Goal: Task Accomplishment & Management: Complete application form

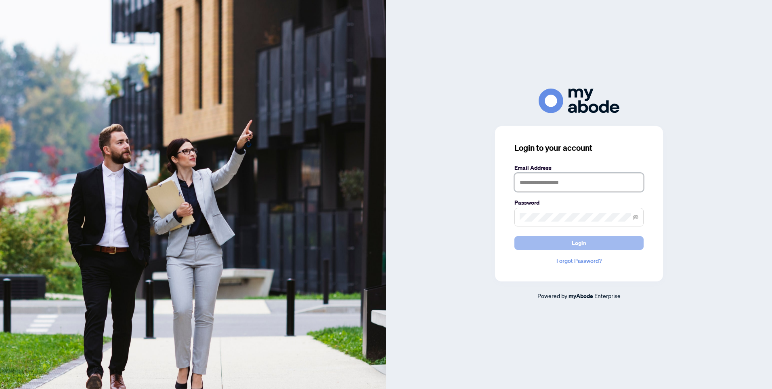
type input "**********"
click at [578, 244] on span "Login" at bounding box center [579, 242] width 15 height 13
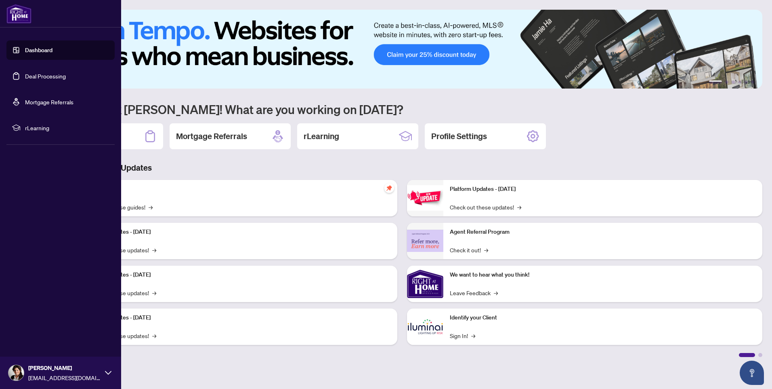
click at [41, 78] on link "Deal Processing" at bounding box center [45, 75] width 41 height 7
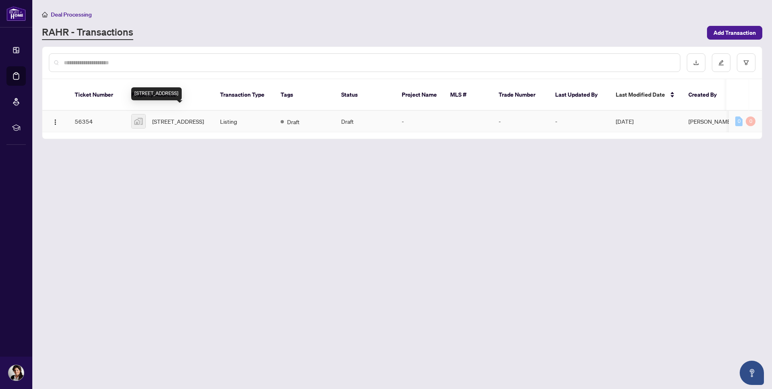
click at [179, 117] on span "[STREET_ADDRESS]" at bounding box center [178, 121] width 52 height 9
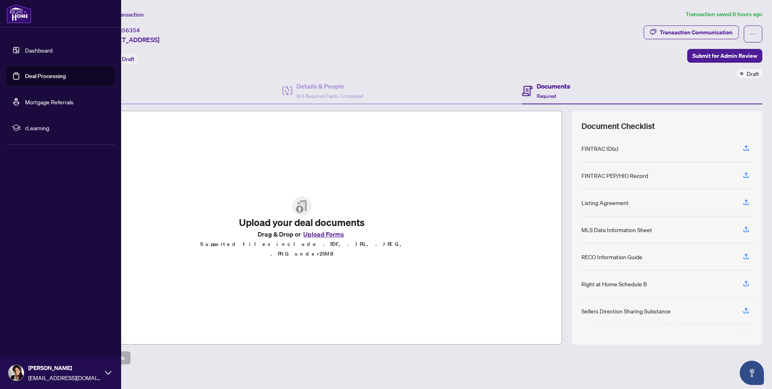
click at [47, 51] on link "Dashboard" at bounding box center [38, 49] width 27 height 7
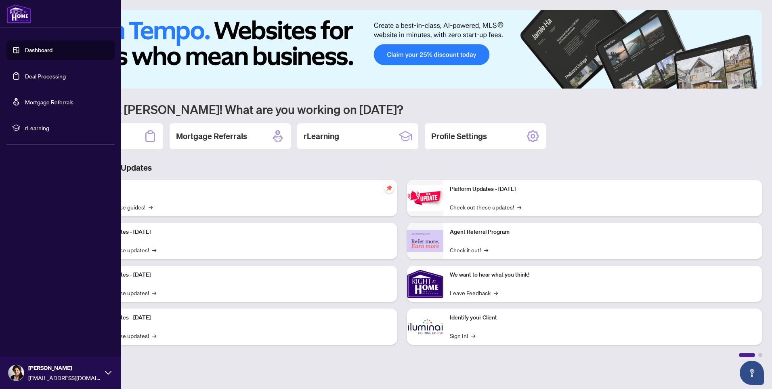
click at [42, 78] on link "Deal Processing" at bounding box center [45, 75] width 41 height 7
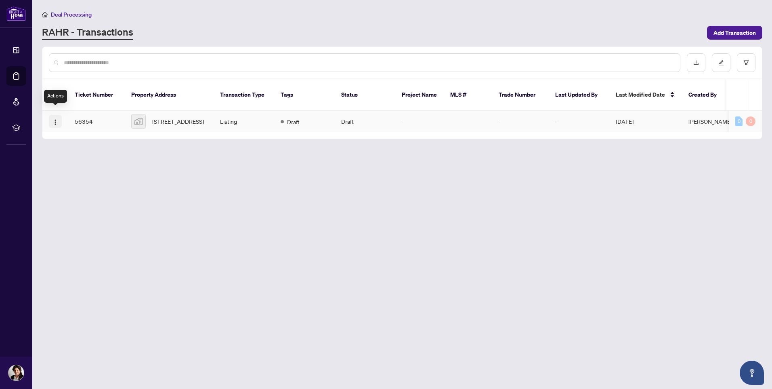
click at [58, 119] on img "button" at bounding box center [55, 122] width 6 height 6
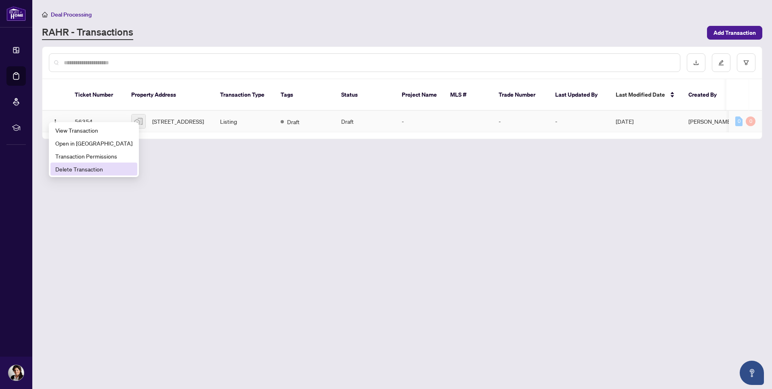
click at [78, 170] on span "Delete Transaction" at bounding box center [93, 168] width 77 height 9
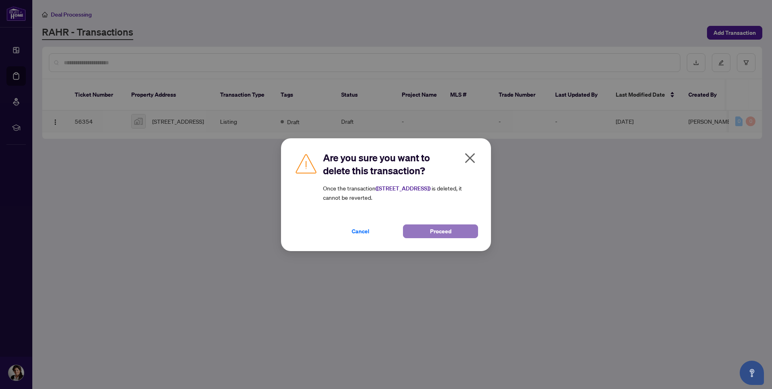
click at [433, 234] on span "Proceed" at bounding box center [440, 231] width 21 height 13
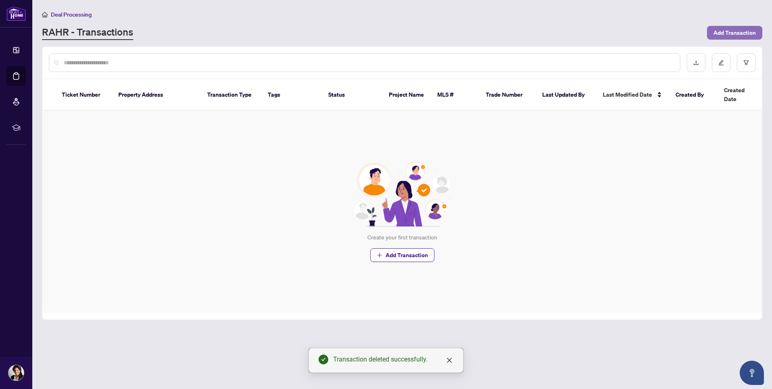
click at [720, 35] on span "Add Transaction" at bounding box center [735, 32] width 42 height 13
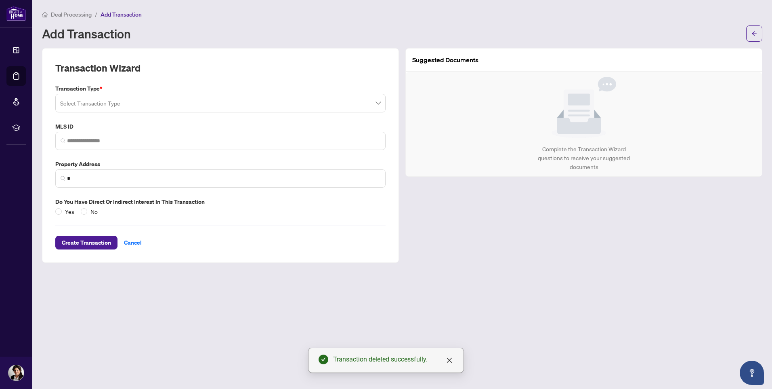
click at [149, 101] on input "search" at bounding box center [216, 104] width 313 height 18
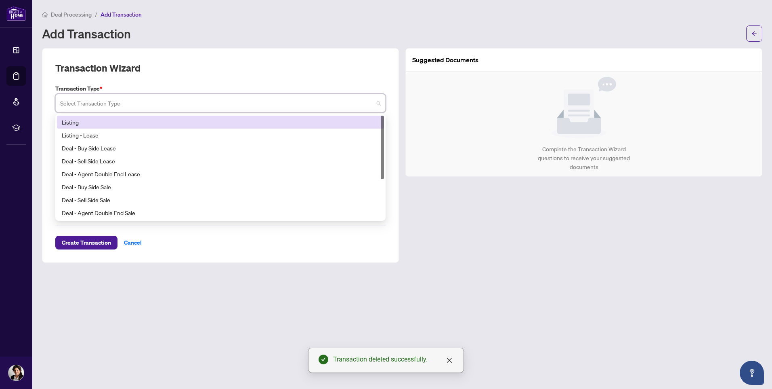
click at [105, 121] on div "Listing" at bounding box center [220, 122] width 317 height 9
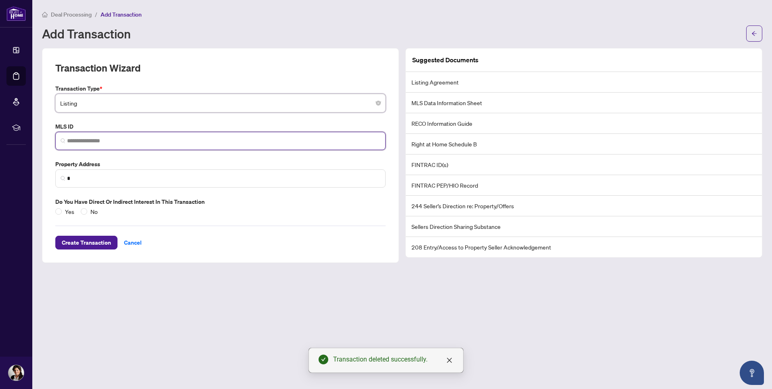
click at [88, 138] on input "search" at bounding box center [223, 141] width 313 height 8
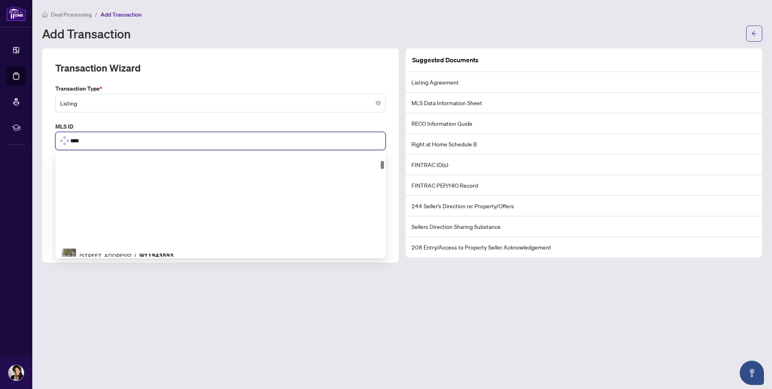
scroll to position [101, 0]
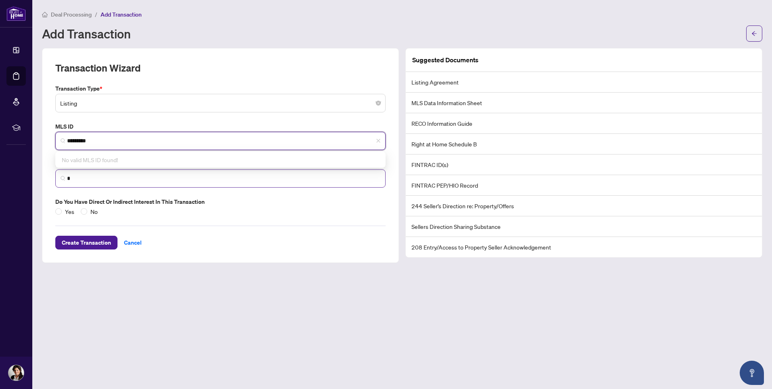
type input "*********"
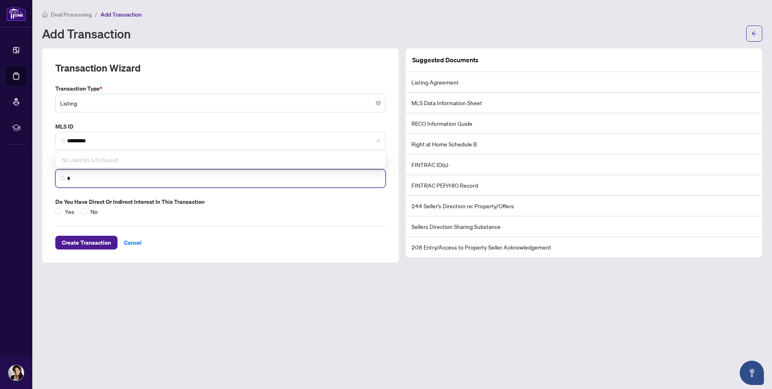
click at [118, 179] on input "*" at bounding box center [223, 178] width 313 height 8
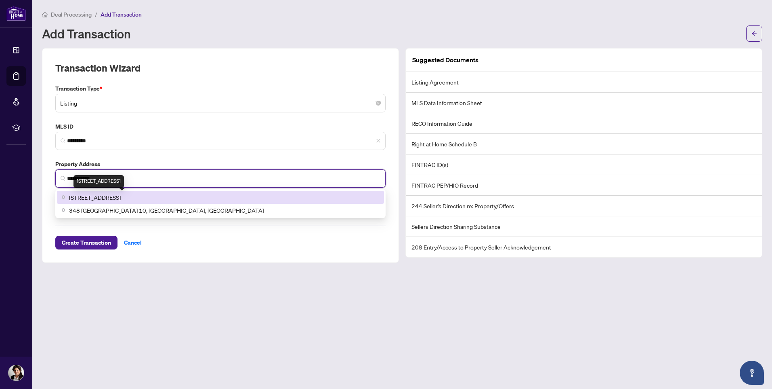
click at [120, 198] on span "[STREET_ADDRESS]" at bounding box center [95, 197] width 52 height 9
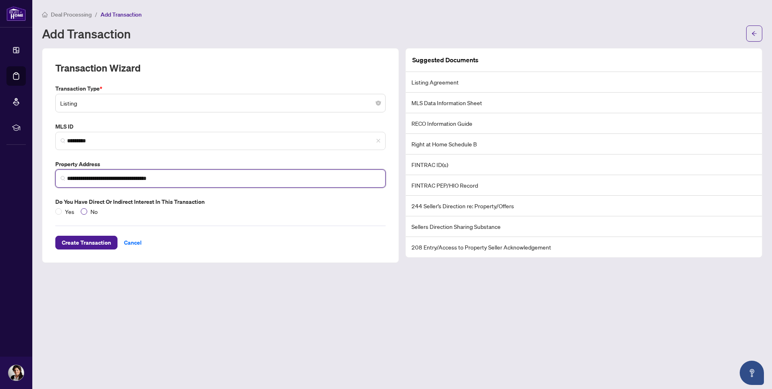
type input "**********"
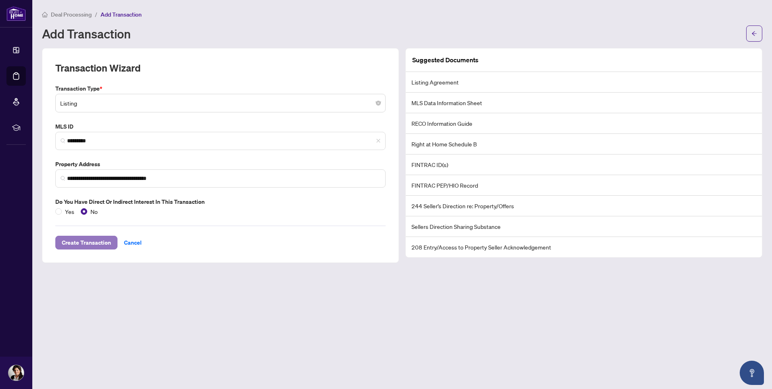
click at [84, 244] on span "Create Transaction" at bounding box center [86, 242] width 49 height 13
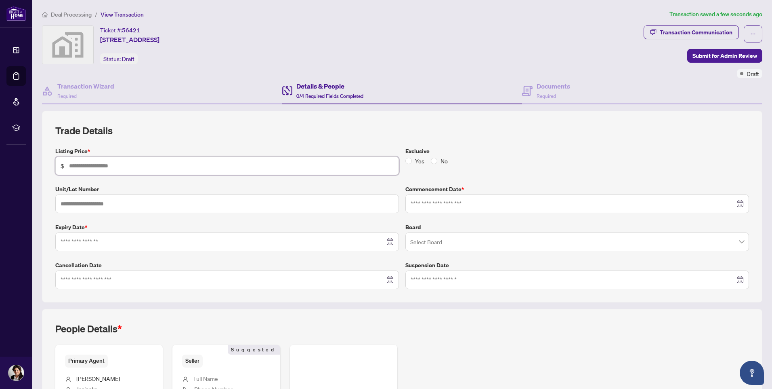
click at [83, 164] on input "text" at bounding box center [231, 165] width 325 height 9
type input "*********"
click at [435, 205] on input at bounding box center [573, 203] width 324 height 9
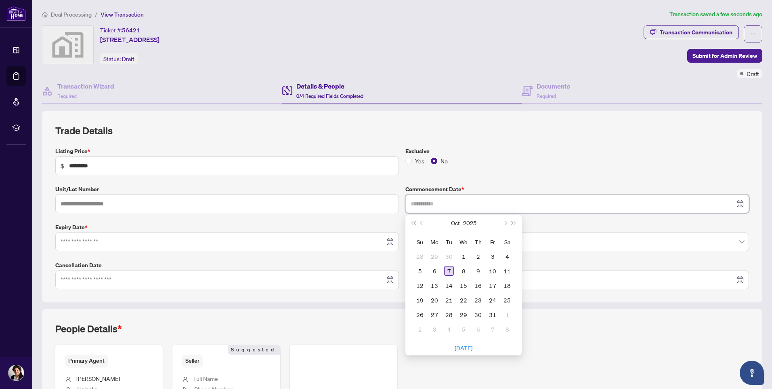
type input "**********"
click at [446, 270] on div "7" at bounding box center [449, 271] width 10 height 10
click at [433, 242] on input "search" at bounding box center [573, 243] width 327 height 18
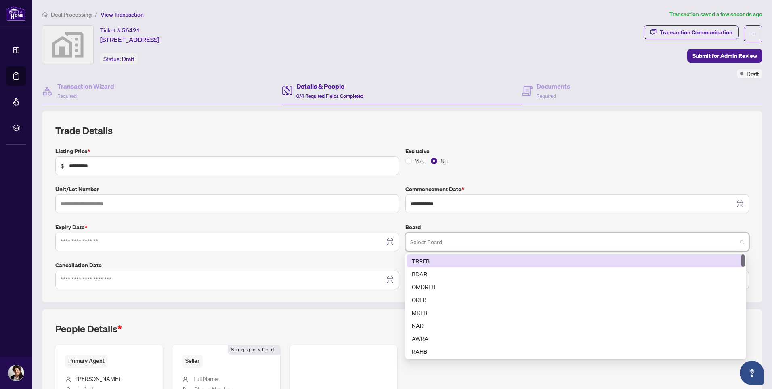
click at [427, 260] on div "TRREB" at bounding box center [576, 260] width 328 height 9
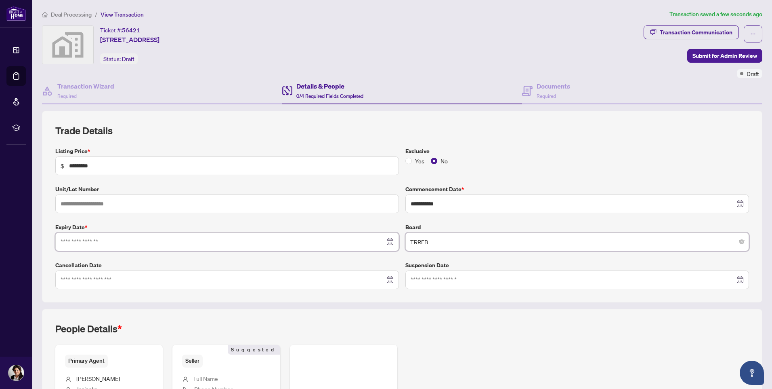
click at [70, 238] on input at bounding box center [223, 241] width 324 height 9
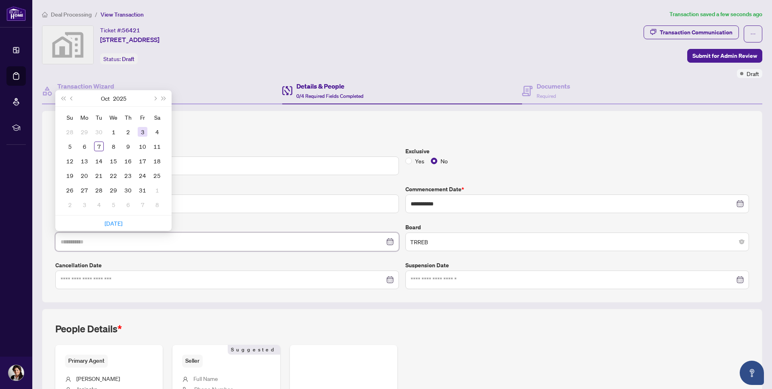
type input "**********"
click at [158, 98] on button "Next month (PageDown)" at bounding box center [154, 98] width 9 height 16
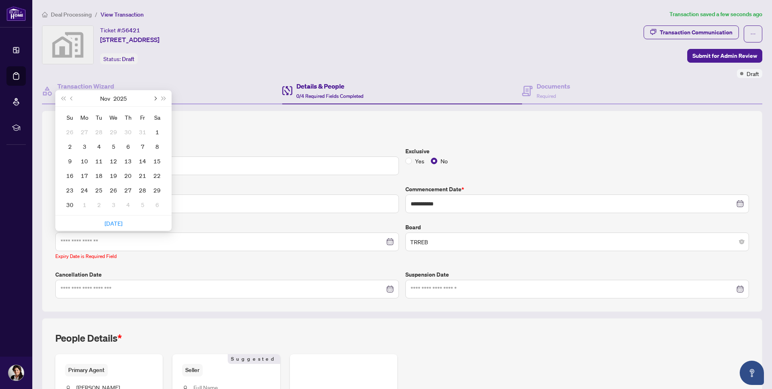
click at [158, 98] on button "Next month (PageDown)" at bounding box center [154, 98] width 9 height 16
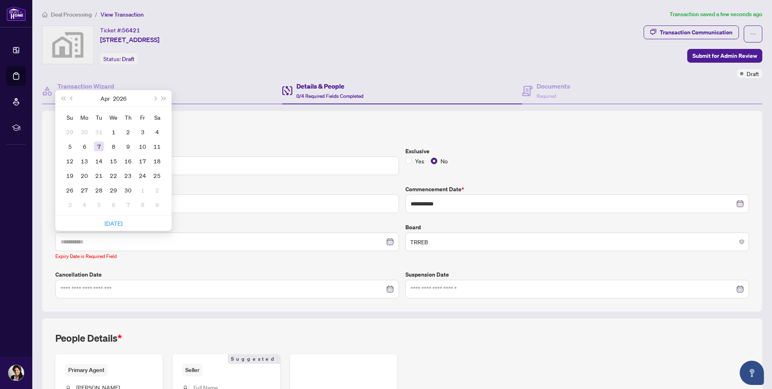
type input "**********"
click at [97, 143] on div "7" at bounding box center [99, 146] width 10 height 10
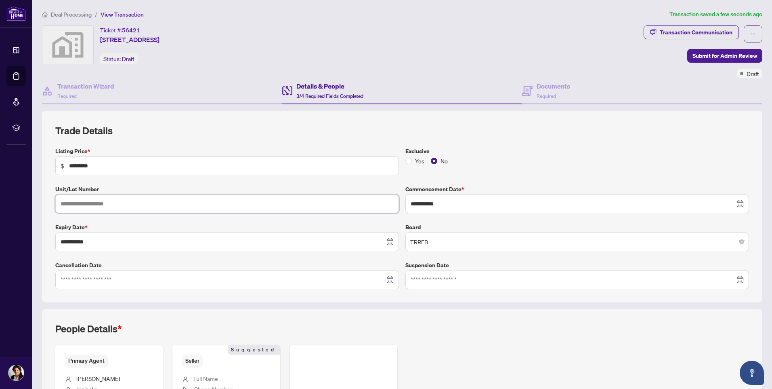
click at [117, 203] on input "text" at bounding box center [227, 203] width 344 height 19
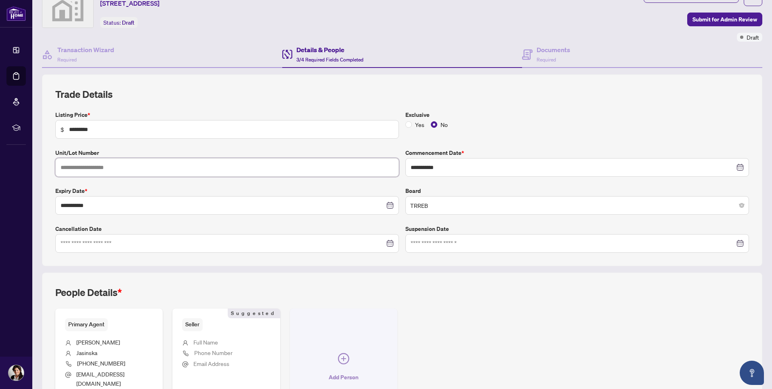
scroll to position [110, 0]
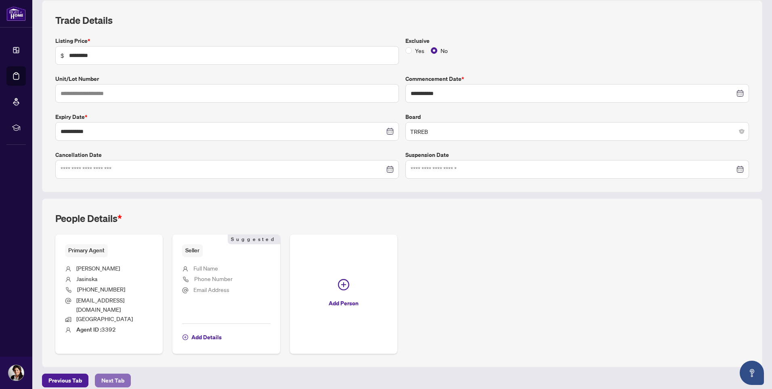
click at [105, 374] on span "Next Tab" at bounding box center [112, 380] width 23 height 13
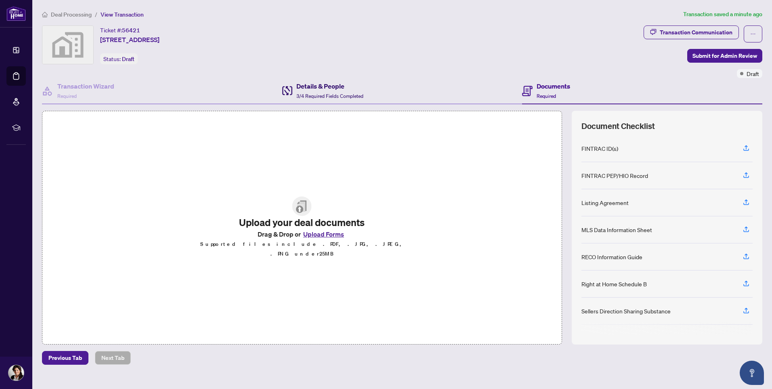
click at [321, 86] on h4 "Details & People" at bounding box center [329, 86] width 67 height 10
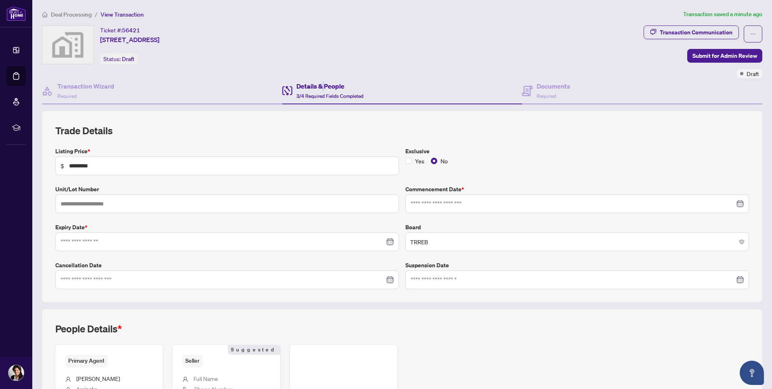
type input "**********"
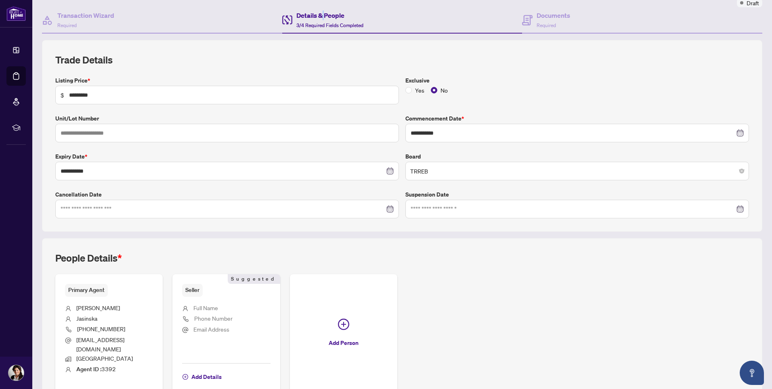
scroll to position [110, 0]
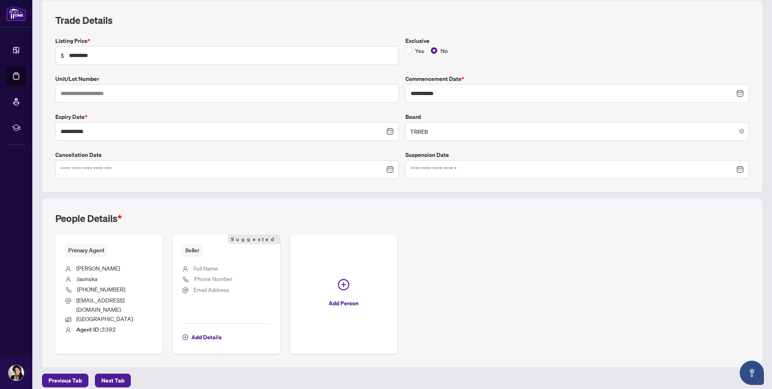
click at [199, 267] on span "Full Name" at bounding box center [205, 267] width 25 height 7
click at [209, 330] on span "Add Details" at bounding box center [206, 336] width 30 height 13
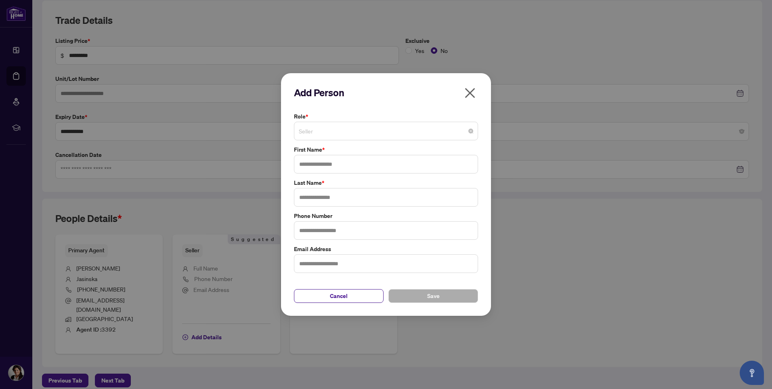
click at [326, 127] on span "Seller" at bounding box center [386, 130] width 174 height 15
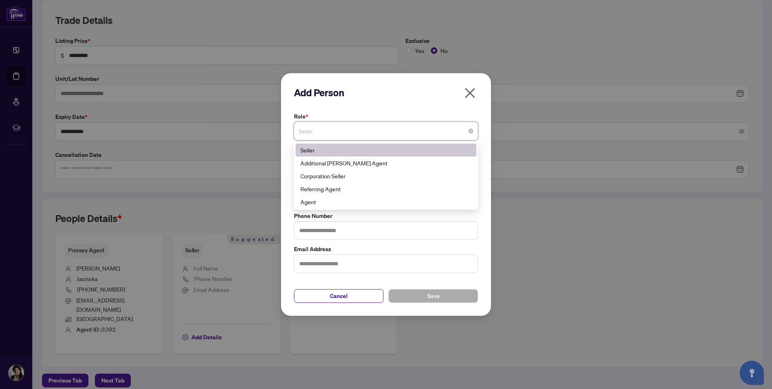
click at [330, 130] on span "Seller" at bounding box center [386, 130] width 174 height 15
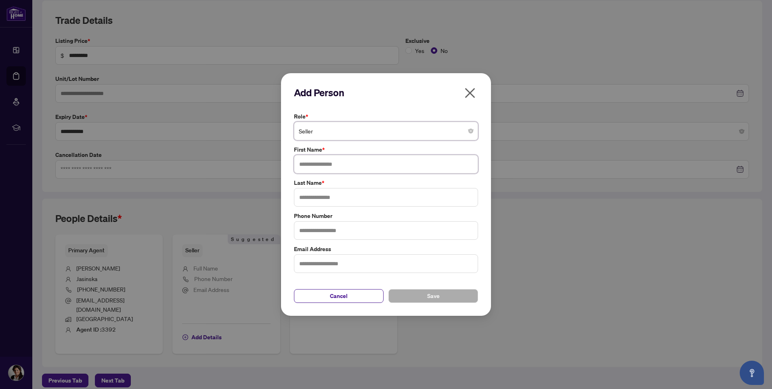
click at [317, 161] on input "text" at bounding box center [386, 164] width 184 height 19
type input "*********"
click at [359, 197] on input "text" at bounding box center [386, 197] width 184 height 19
type input "**********"
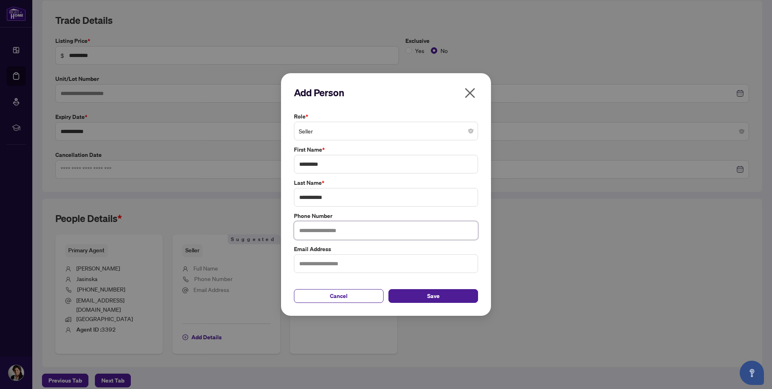
click at [339, 233] on input "text" at bounding box center [386, 230] width 184 height 19
type input "**********"
click at [341, 268] on input "text" at bounding box center [386, 263] width 184 height 19
type input "**********"
click at [459, 297] on button "Save" at bounding box center [434, 296] width 90 height 14
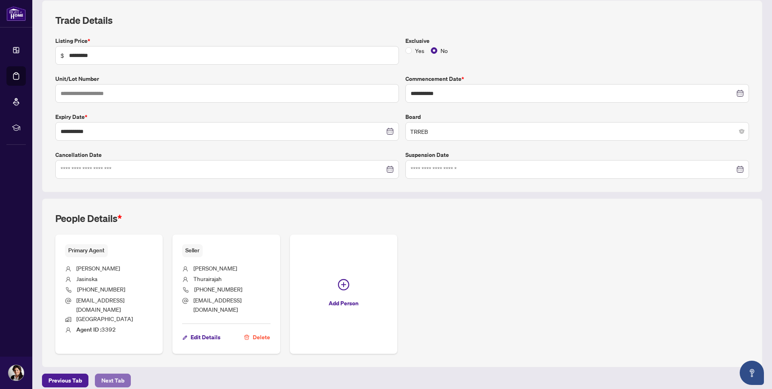
click at [115, 374] on span "Next Tab" at bounding box center [112, 380] width 23 height 13
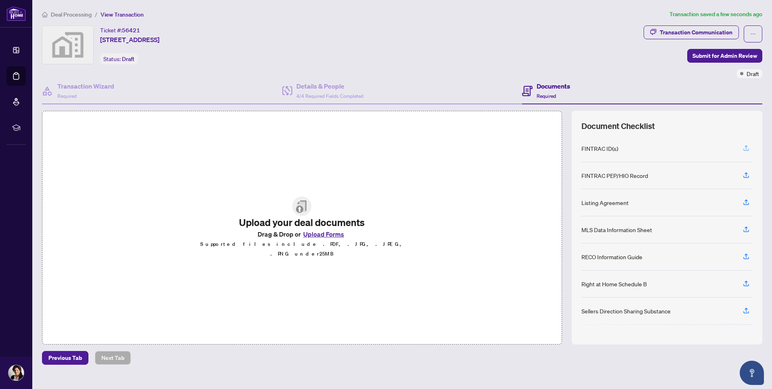
click at [745, 148] on icon "button" at bounding box center [746, 147] width 7 height 7
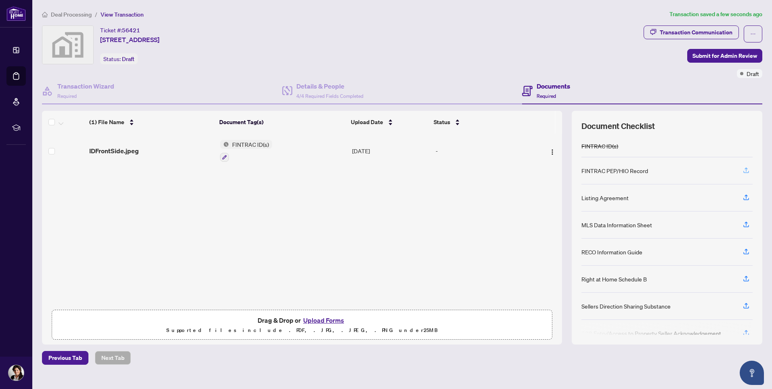
click at [747, 173] on icon "button" at bounding box center [746, 169] width 7 height 7
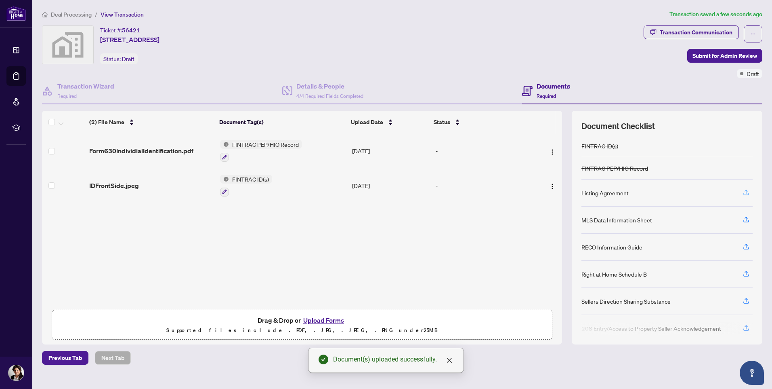
click at [747, 194] on icon "button" at bounding box center [746, 192] width 7 height 7
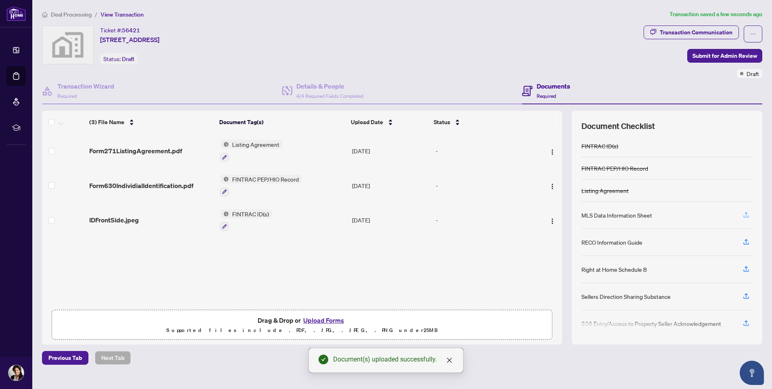
click at [748, 217] on icon "button" at bounding box center [746, 214] width 7 height 7
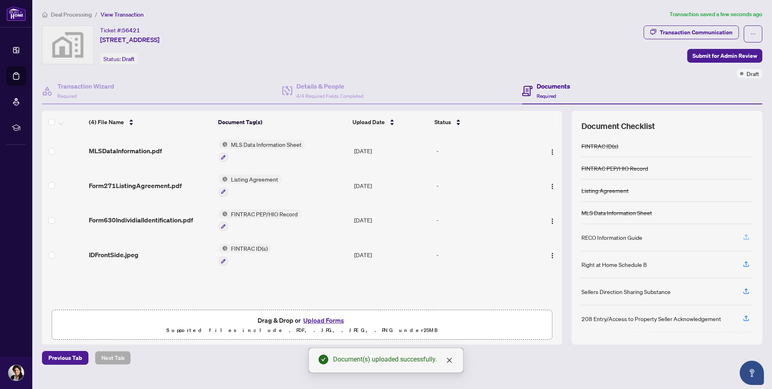
click at [749, 237] on icon "button" at bounding box center [746, 236] width 7 height 7
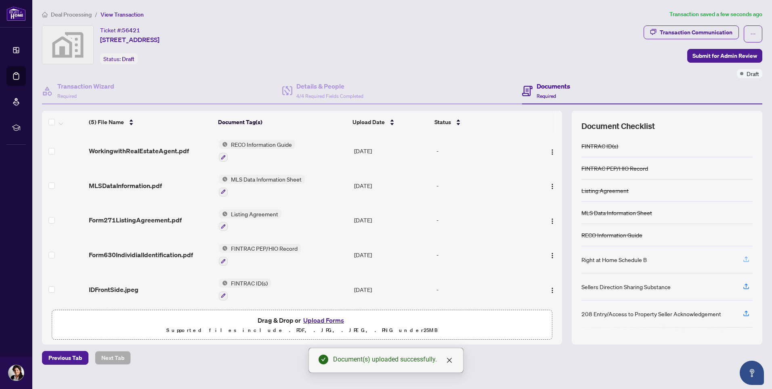
click at [744, 261] on icon "button" at bounding box center [746, 258] width 7 height 7
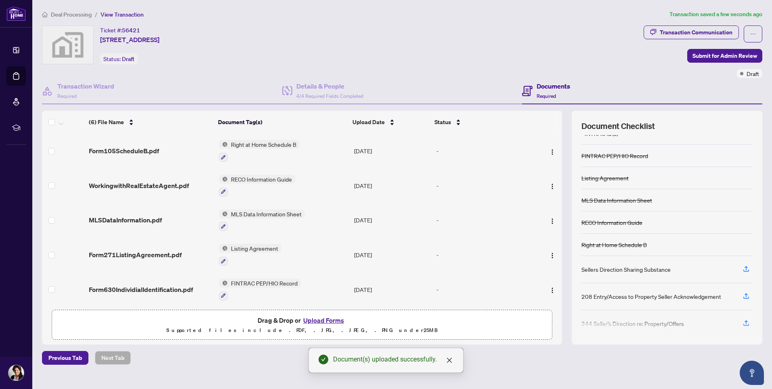
scroll to position [18, 0]
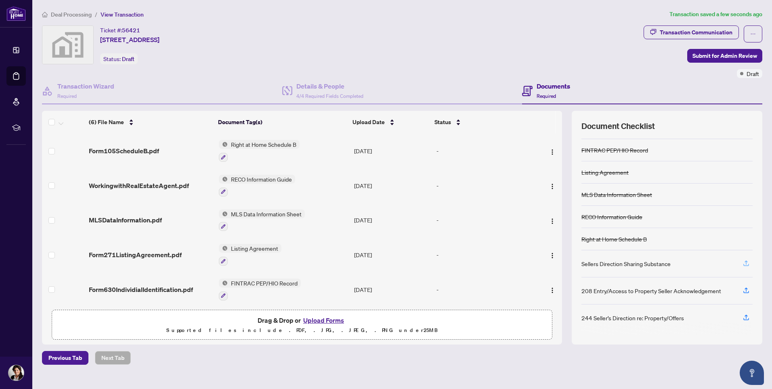
click at [744, 265] on icon "button" at bounding box center [746, 262] width 7 height 7
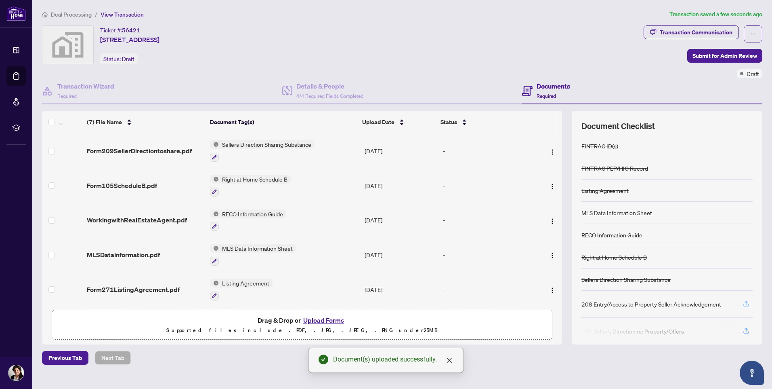
click at [744, 305] on icon "button" at bounding box center [747, 305] width 6 height 2
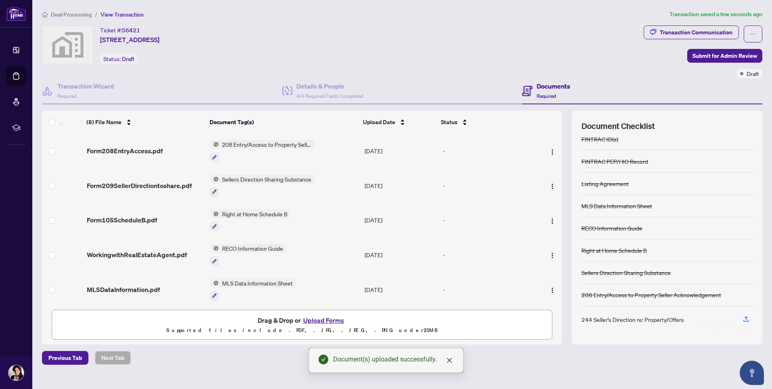
scroll to position [8, 0]
click at [746, 317] on icon "button" at bounding box center [746, 316] width 7 height 7
click at [745, 316] on icon "button" at bounding box center [746, 316] width 7 height 7
click at [747, 317] on icon "button" at bounding box center [746, 316] width 7 height 7
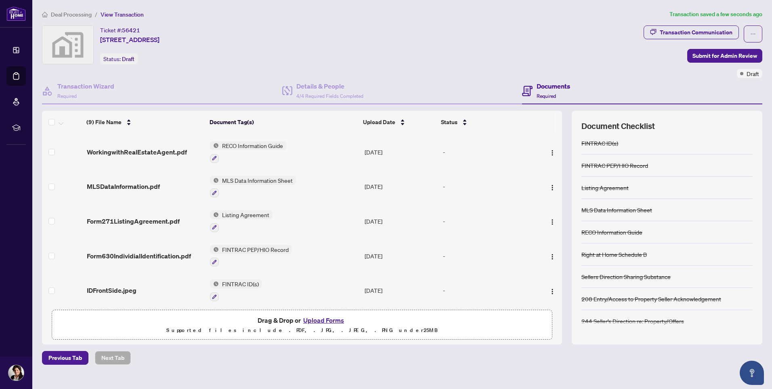
scroll to position [4, 0]
click at [723, 57] on span "Submit for Admin Review" at bounding box center [725, 55] width 65 height 13
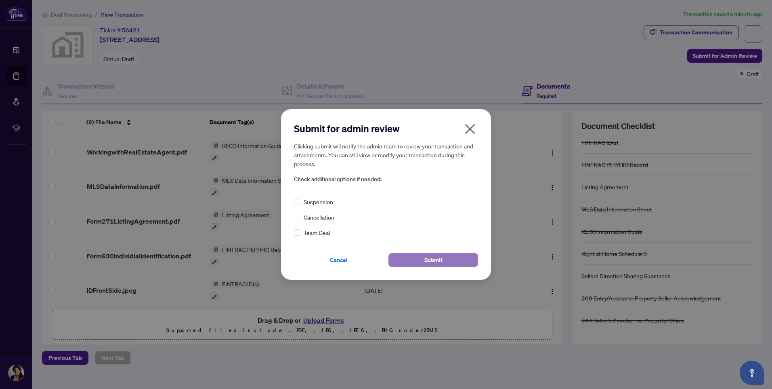
click at [445, 261] on button "Submit" at bounding box center [434, 260] width 90 height 14
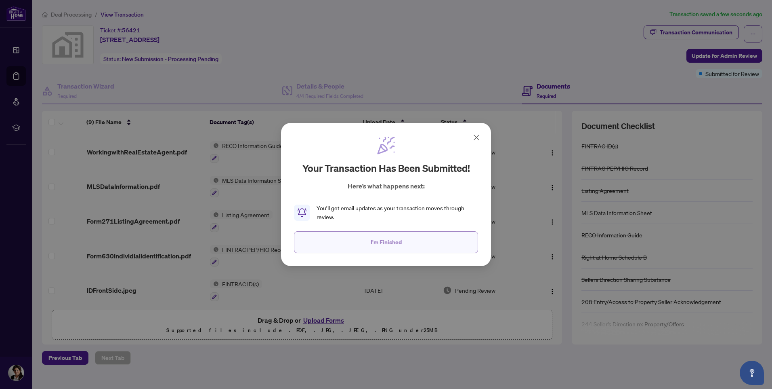
click at [392, 243] on span "I'm Finished" at bounding box center [386, 241] width 31 height 13
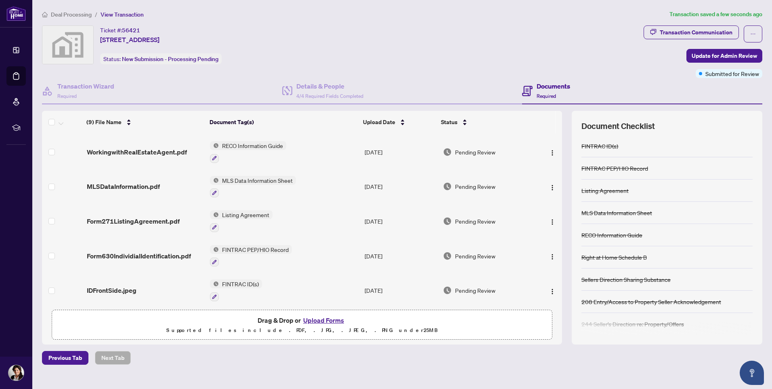
scroll to position [0, 0]
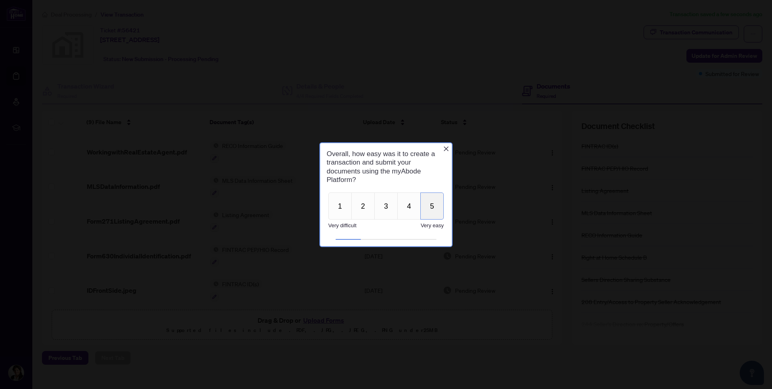
click at [424, 209] on button "5" at bounding box center [431, 205] width 23 height 27
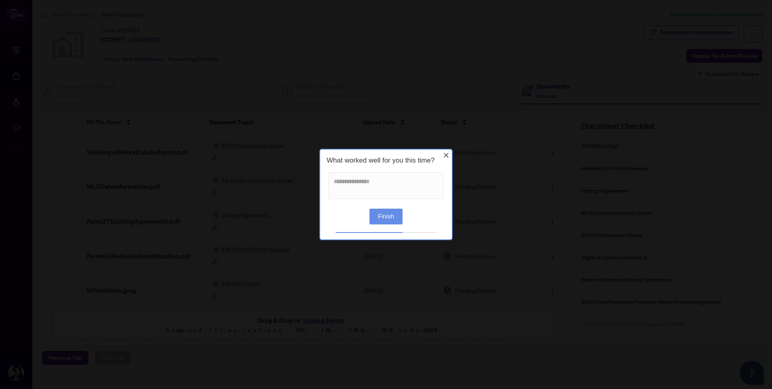
click at [385, 219] on button "Finish" at bounding box center [386, 216] width 33 height 16
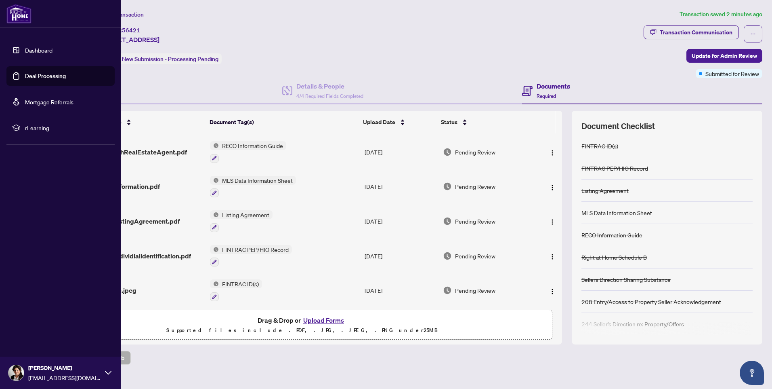
click at [28, 47] on link "Dashboard" at bounding box center [38, 49] width 27 height 7
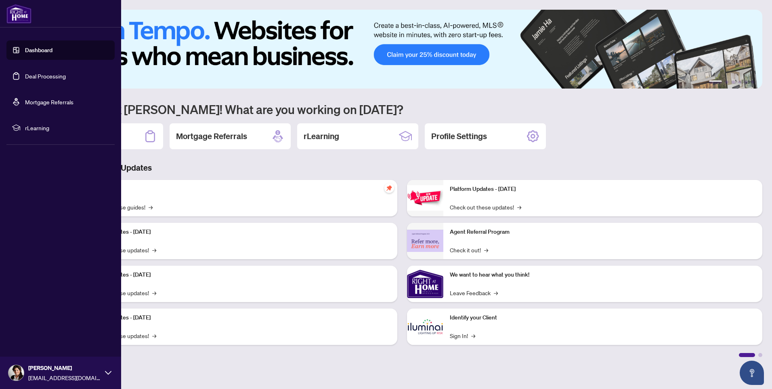
click at [44, 75] on link "Deal Processing" at bounding box center [45, 75] width 41 height 7
